Goal: Use online tool/utility: Utilize a website feature to perform a specific function

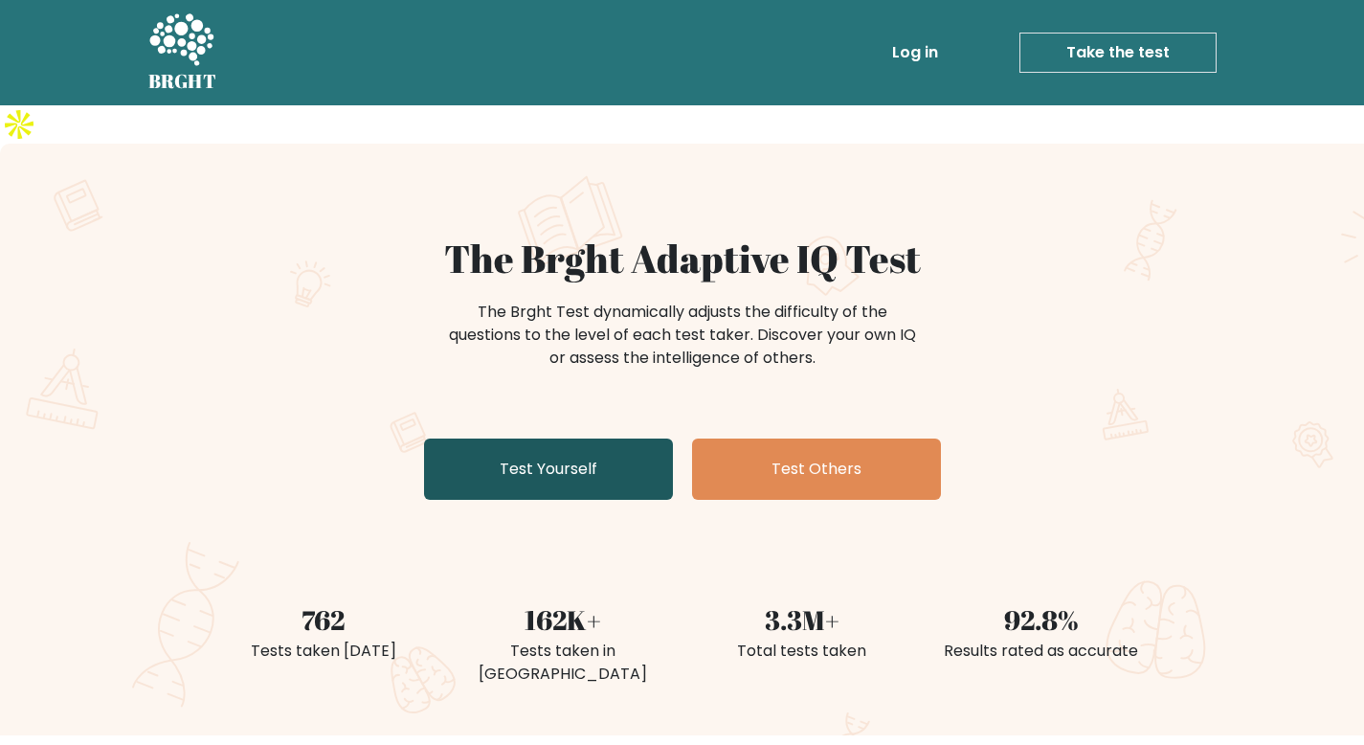
click at [508, 438] on link "Test Yourself" at bounding box center [548, 468] width 249 height 61
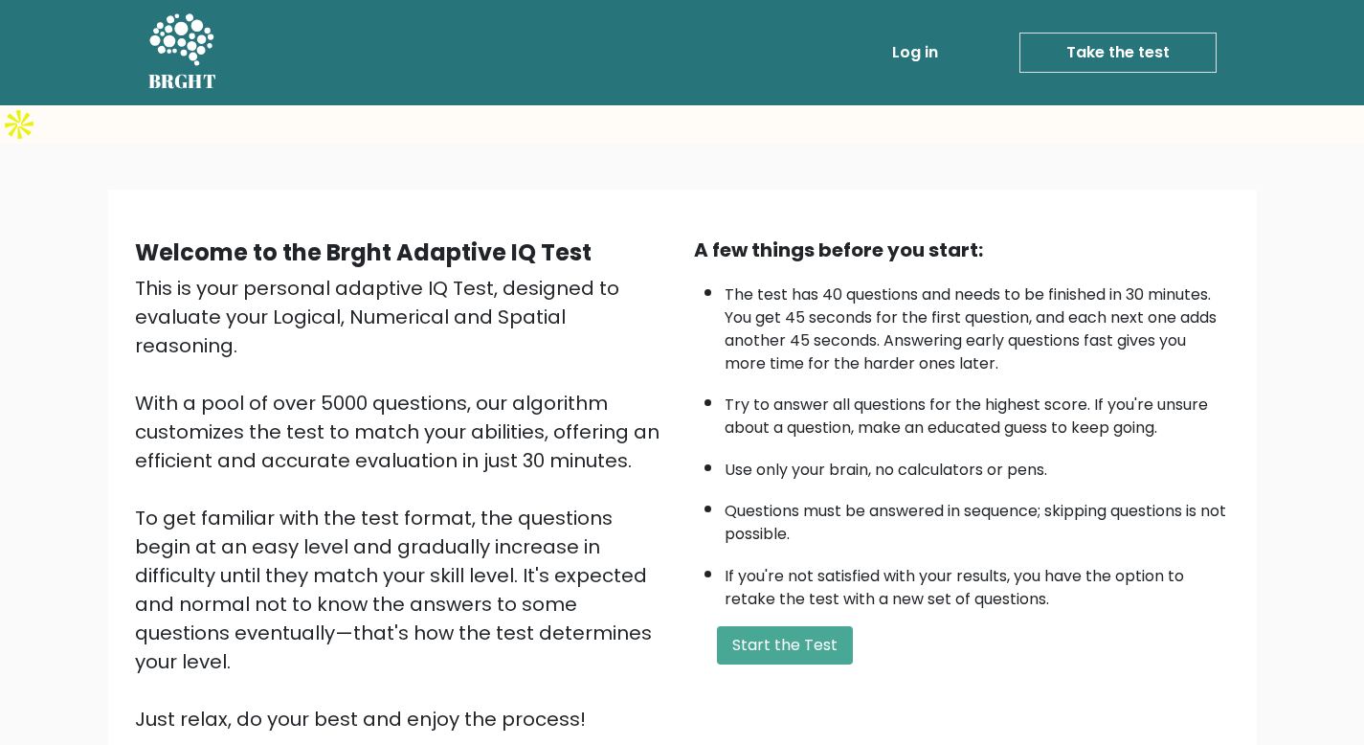
click at [1282, 541] on div "Welcome to the Brght Adaptive IQ Test This is your personal adaptive IQ Test, d…" at bounding box center [682, 500] width 1364 height 712
click at [824, 626] on button "Start the Test" at bounding box center [785, 645] width 136 height 38
click at [769, 626] on button "Start the Test" at bounding box center [785, 645] width 136 height 38
